Goal: Task Accomplishment & Management: Manage account settings

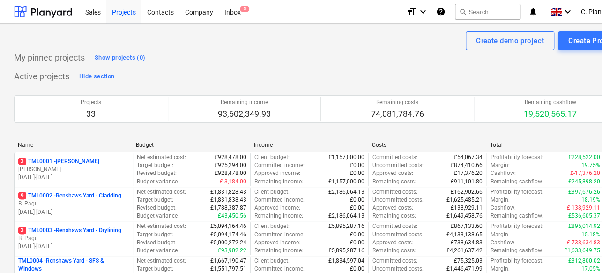
click at [62, 150] on div "Name Budget Income Costs Total" at bounding box center [320, 147] width 613 height 10
click at [581, 16] on div "format_size keyboard_arrow_down help search Search notifications 0 keyboard_arr…" at bounding box center [516, 11] width 221 height 23
click at [586, 11] on span "C. Planyard" at bounding box center [598, 11] width 34 height 7
click at [581, 54] on div "Log out" at bounding box center [599, 51] width 56 height 15
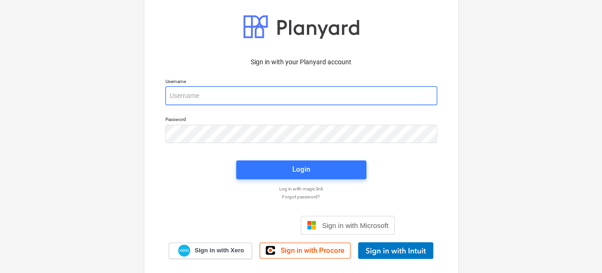
click at [219, 91] on input "email" at bounding box center [301, 95] width 272 height 19
type input "[PERSON_NAME][EMAIL_ADDRESS][DOMAIN_NAME]"
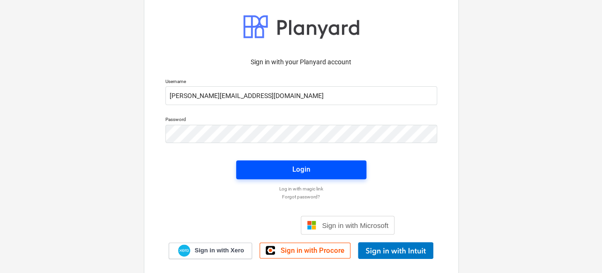
click at [275, 171] on span "Login" at bounding box center [301, 169] width 108 height 12
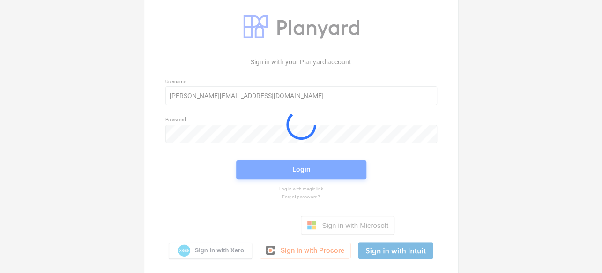
click at [275, 171] on div at bounding box center [301, 124] width 314 height 299
